Goal: Transaction & Acquisition: Purchase product/service

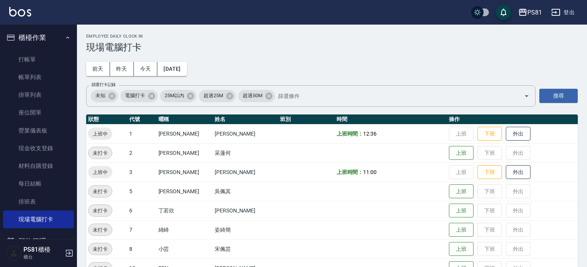
scroll to position [0, 0]
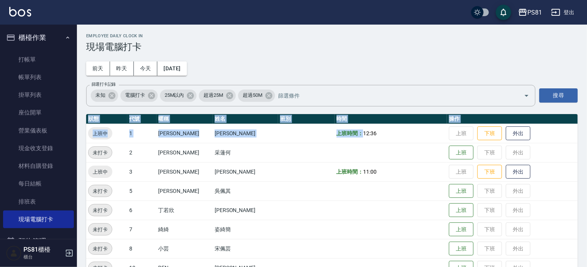
click at [358, 129] on div "Employee Daily Clock In 現場電腦打卡 [DATE] [DATE] [DATE] [DATE] 篩選打卡記錄 未知 電腦打卡 25M以內…" at bounding box center [332, 252] width 510 height 456
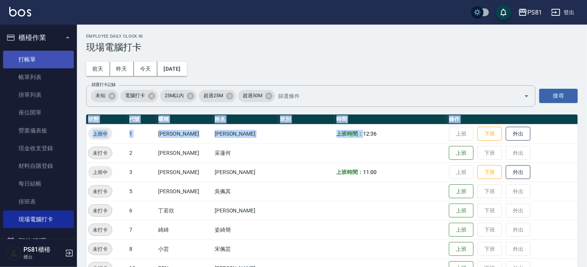
click at [15, 55] on link "打帳單" at bounding box center [38, 60] width 71 height 18
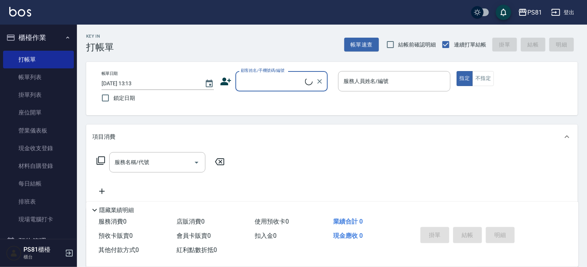
click at [267, 87] on input "顧客姓名/手機號碼/編號" at bounding box center [272, 81] width 66 height 13
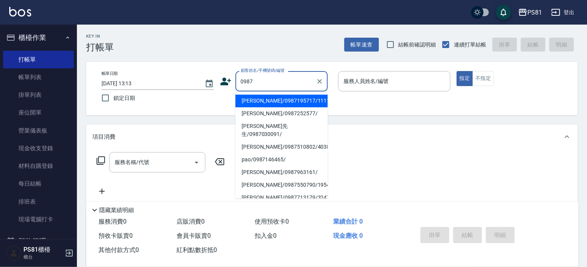
drag, startPoint x: 264, startPoint y: 100, endPoint x: 318, endPoint y: 101, distance: 53.9
click at [265, 100] on li "[PERSON_NAME]/0987195717/111111" at bounding box center [282, 101] width 92 height 13
type input "[PERSON_NAME]/0987195717/111111"
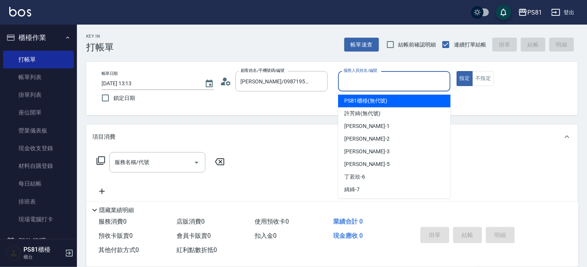
drag, startPoint x: 393, startPoint y: 79, endPoint x: 377, endPoint y: 127, distance: 50.7
click at [391, 84] on input "服務人員姓名/編號" at bounding box center [394, 81] width 105 height 13
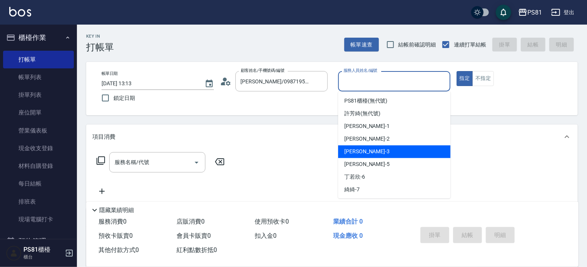
drag, startPoint x: 368, startPoint y: 149, endPoint x: 256, endPoint y: 134, distance: 113.0
click at [356, 149] on div "[PERSON_NAME] -3" at bounding box center [394, 151] width 112 height 13
type input "[PERSON_NAME]-3"
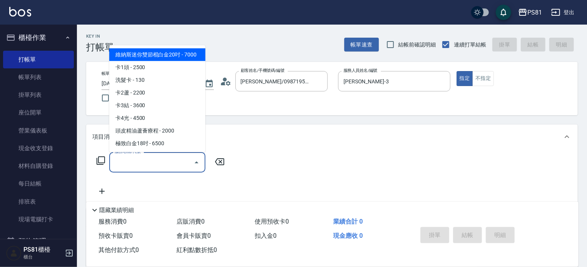
drag, startPoint x: 135, startPoint y: 162, endPoint x: 169, endPoint y: 147, distance: 37.6
click at [135, 162] on input "服務名稱/代號" at bounding box center [152, 162] width 78 height 13
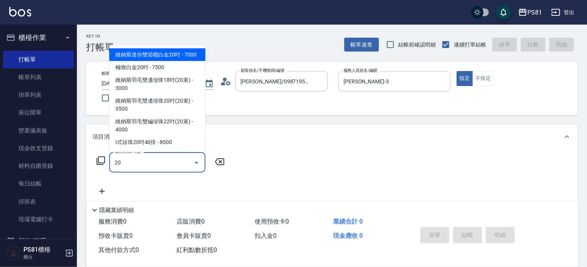
type input "2"
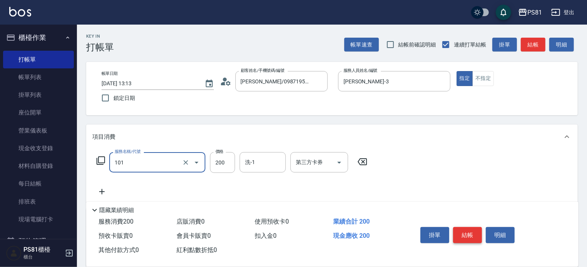
type input "一般洗髮(101)"
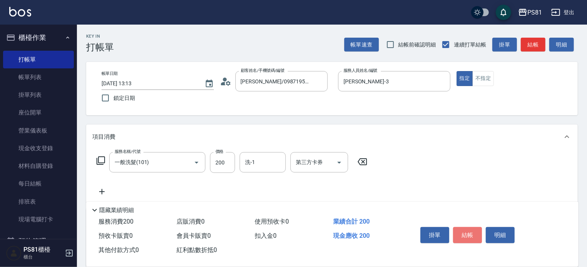
click at [469, 231] on button "結帳" at bounding box center [467, 235] width 29 height 16
